Goal: Task Accomplishment & Management: Manage account settings

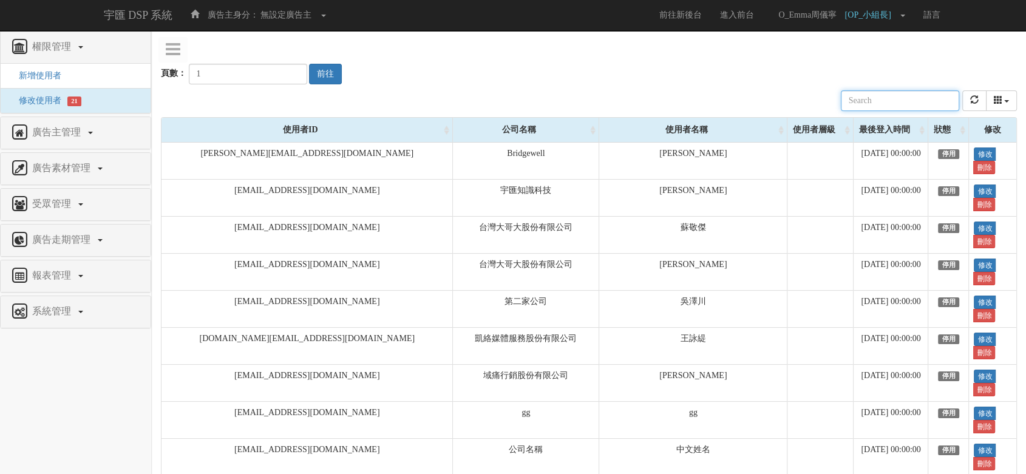
click at [927, 94] on input "text" at bounding box center [900, 100] width 118 height 21
type input "ㄊㄛ"
type input "k"
type input "liwei"
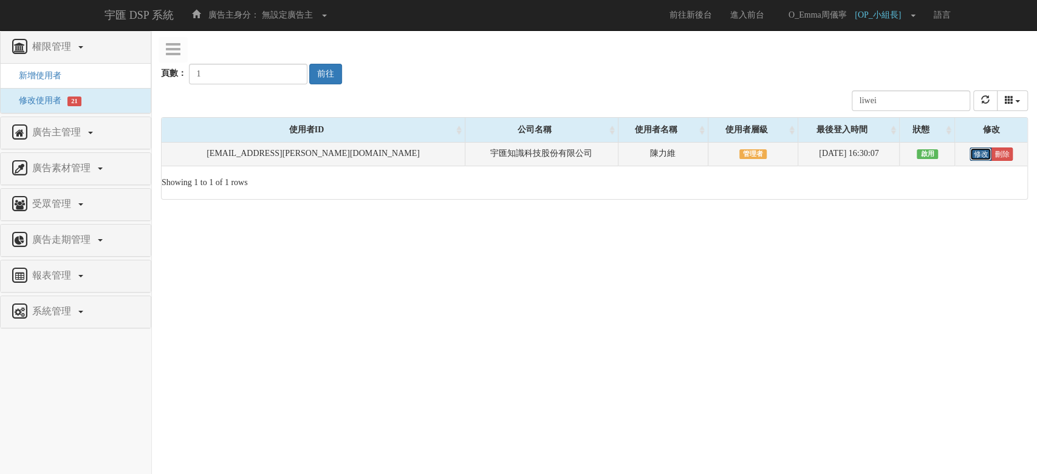
click at [977, 152] on link "修改" at bounding box center [980, 154] width 22 height 13
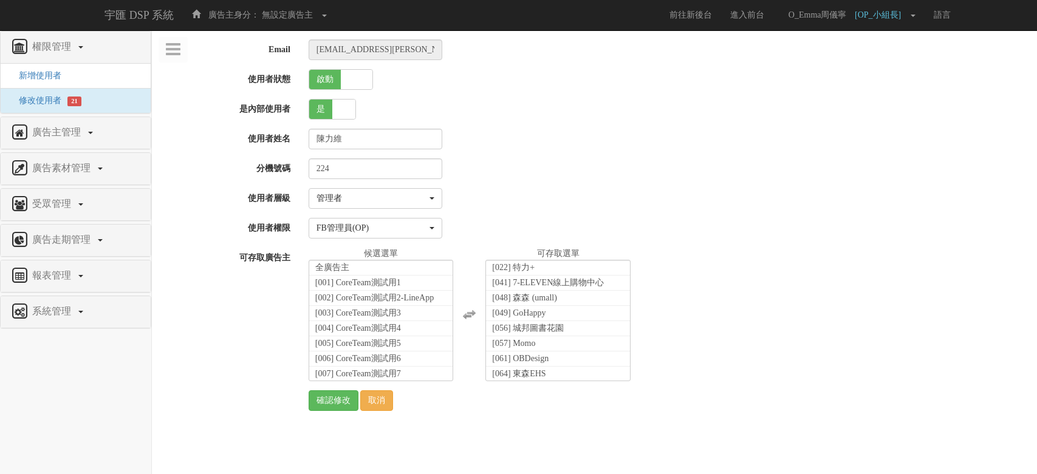
select select "Manager"
select select "16"
drag, startPoint x: 253, startPoint y: 289, endPoint x: 243, endPoint y: 292, distance: 10.0
click at [253, 289] on div "可存取廣告主 全廣告主 [001] CoreTeam測試用1 [002] CoreTeam測試用2-LineApp [003] CoreTeam測試用3 [0…" at bounding box center [594, 315] width 885 height 134
